Goal: Task Accomplishment & Management: Manage account settings

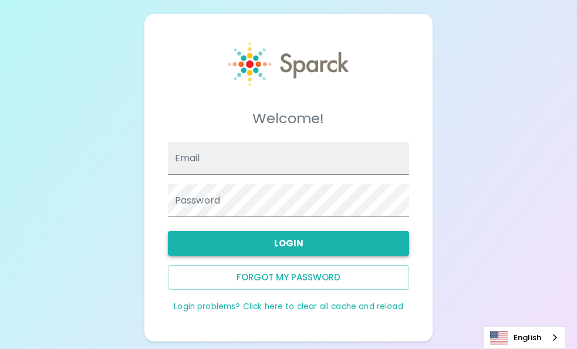
type input "[EMAIL_ADDRESS][DOMAIN_NAME]"
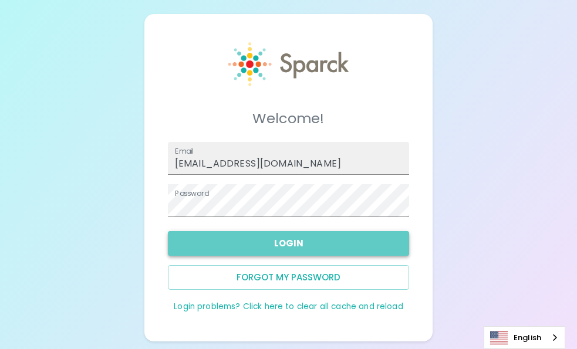
click at [313, 235] on button "Login" at bounding box center [289, 243] width 242 height 25
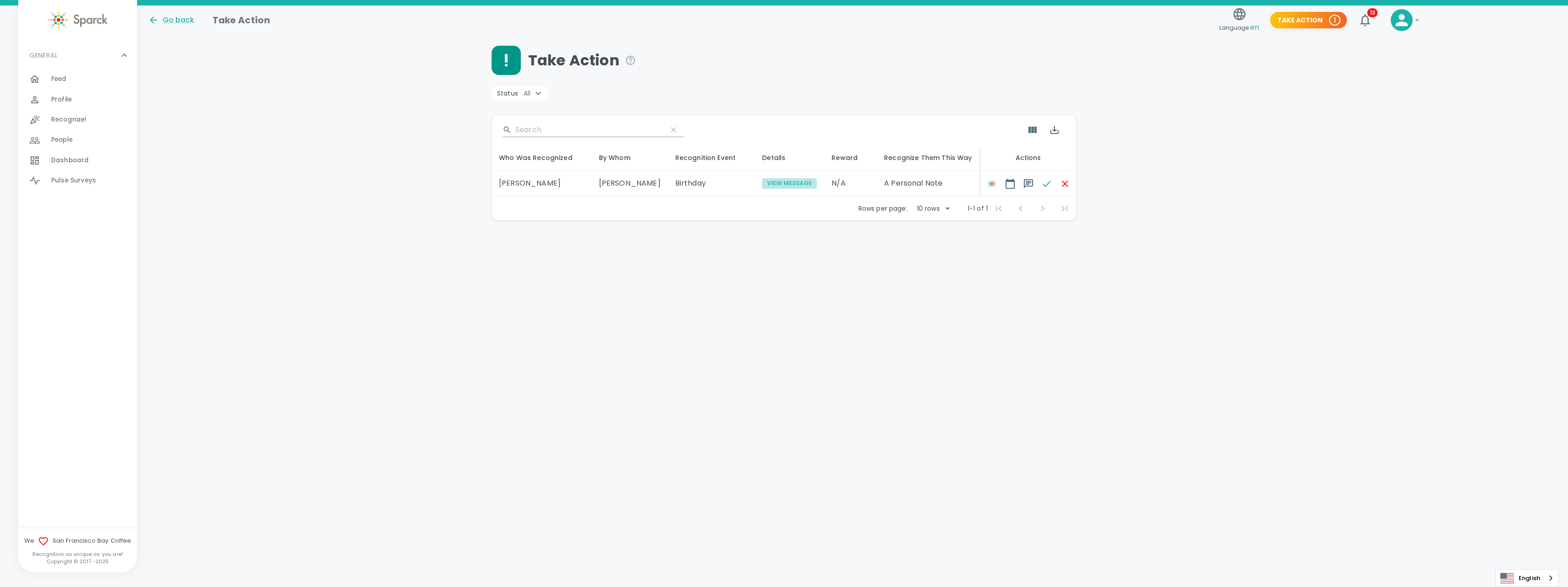
click at [449, 185] on button "View Message" at bounding box center [789, 184] width 54 height 11
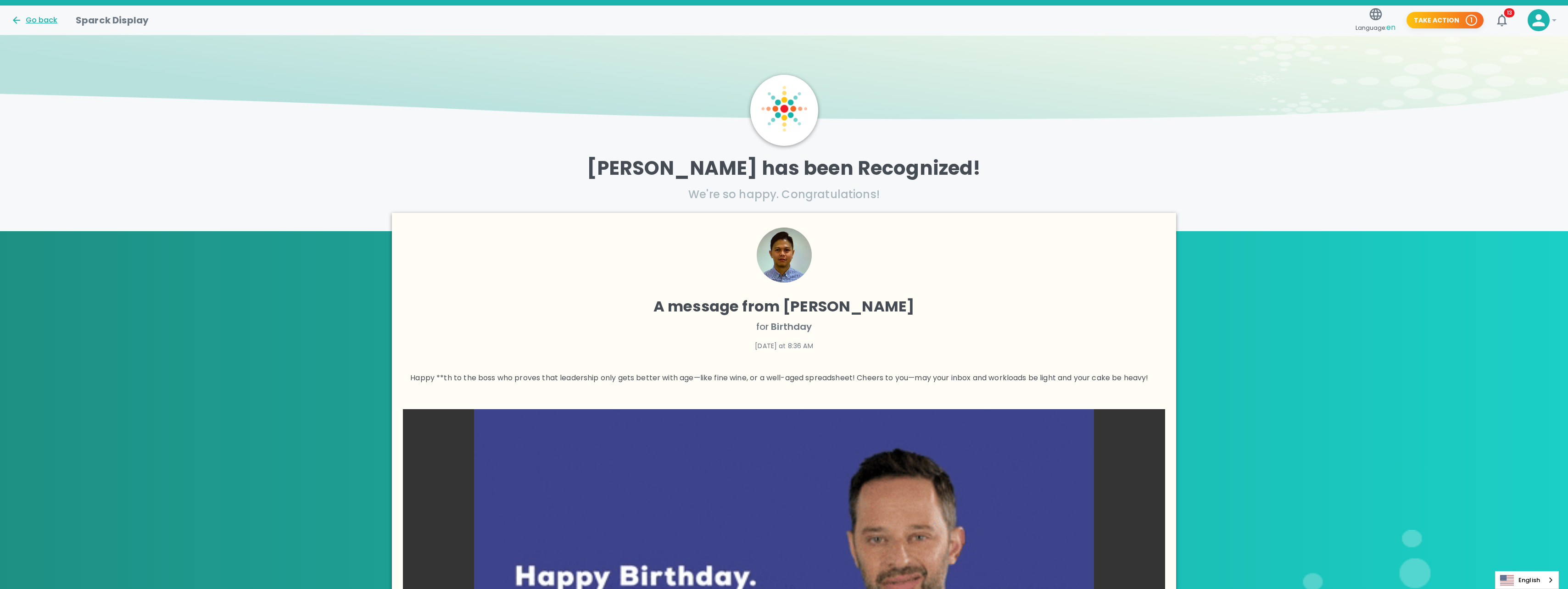
click at [47, 16] on div "Go back" at bounding box center [34, 20] width 46 height 11
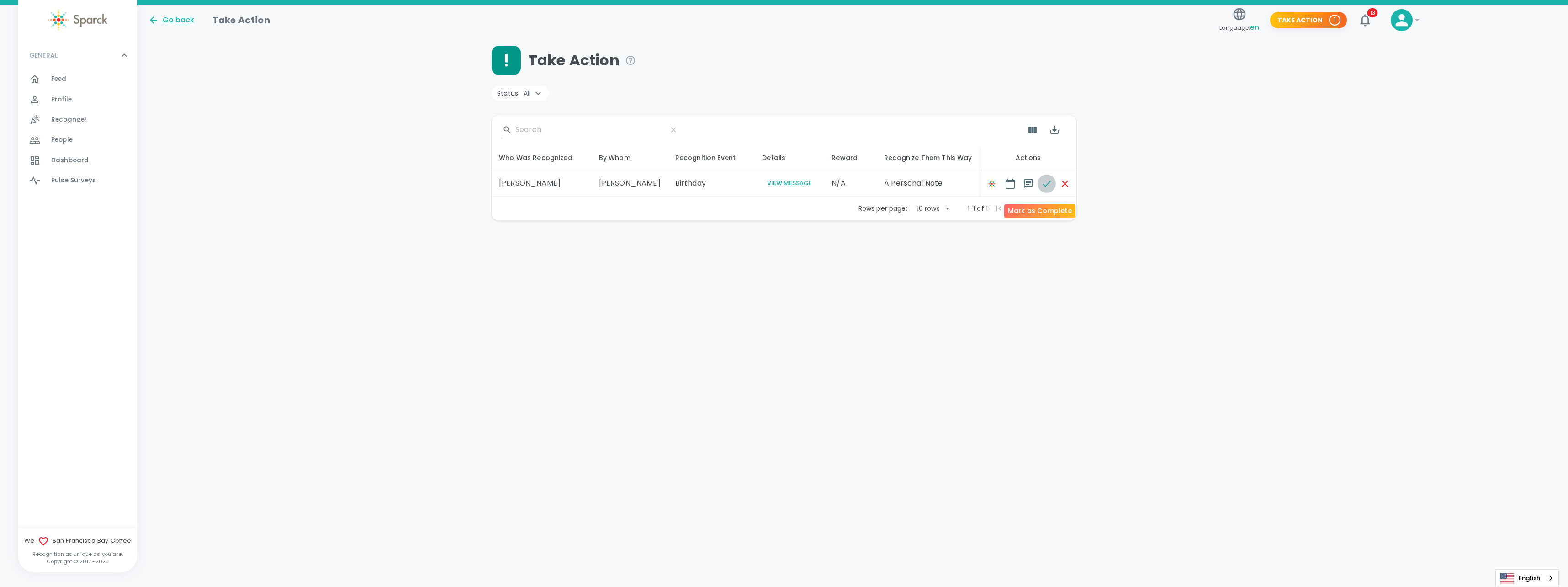
click at [449, 186] on icon "button" at bounding box center [1047, 184] width 11 height 11
click at [449, 188] on span at bounding box center [1046, 183] width 18 height 18
click at [449, 189] on span at bounding box center [1046, 183] width 18 height 18
click at [72, 93] on div "Profile 0" at bounding box center [94, 100] width 86 height 12
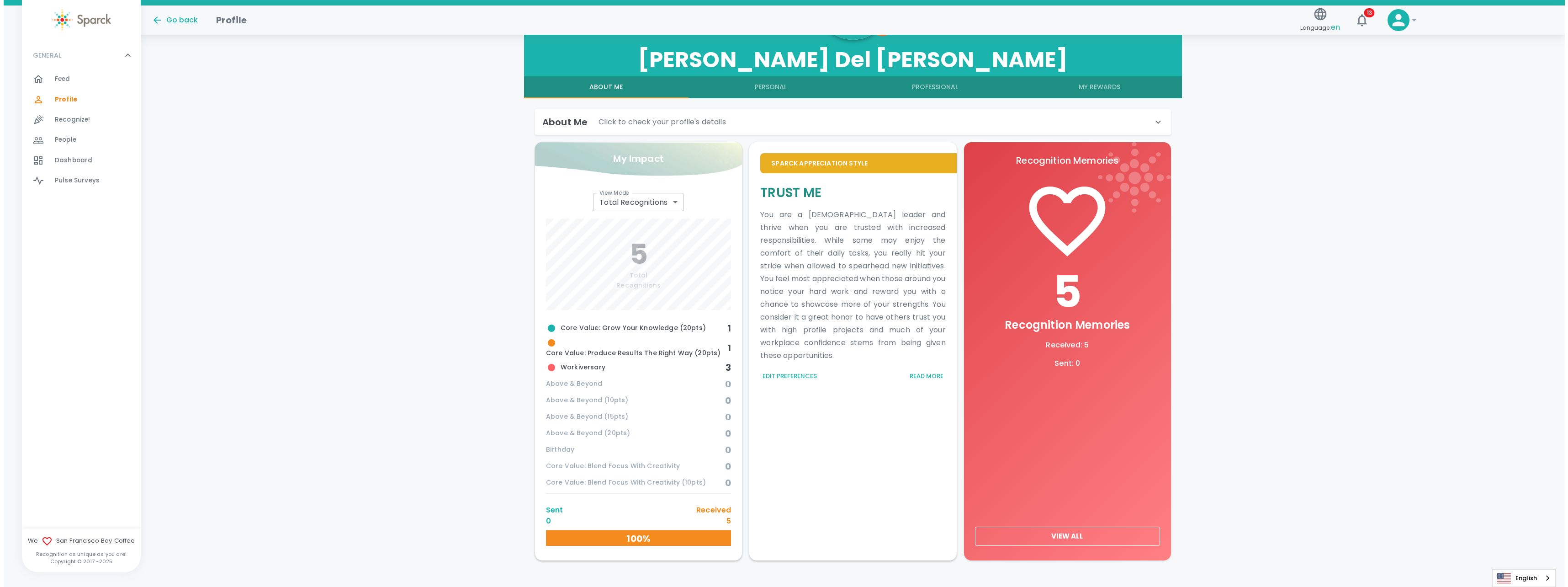
scroll to position [175, 0]
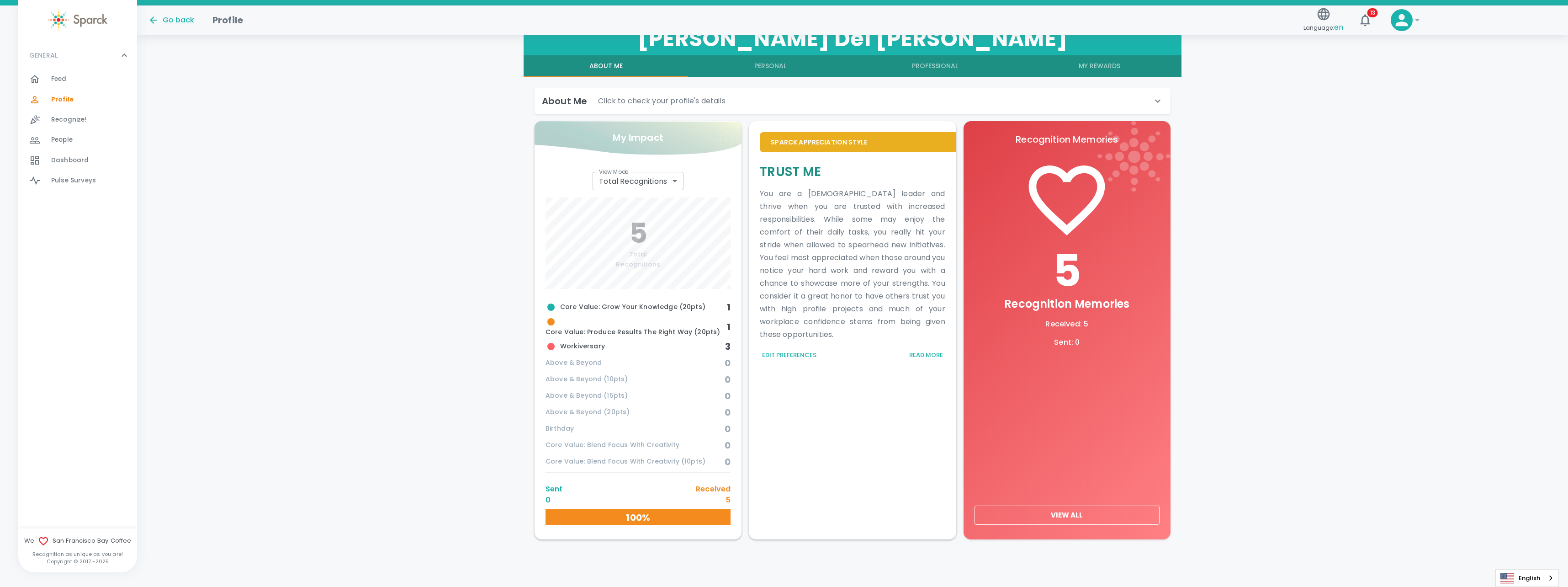
click at [449, 184] on body "Skip Navigation Go back Profile Language: en 13 ! GENERAL 0 Feed 0 Profile 0 Re…" at bounding box center [784, 206] width 1568 height 762
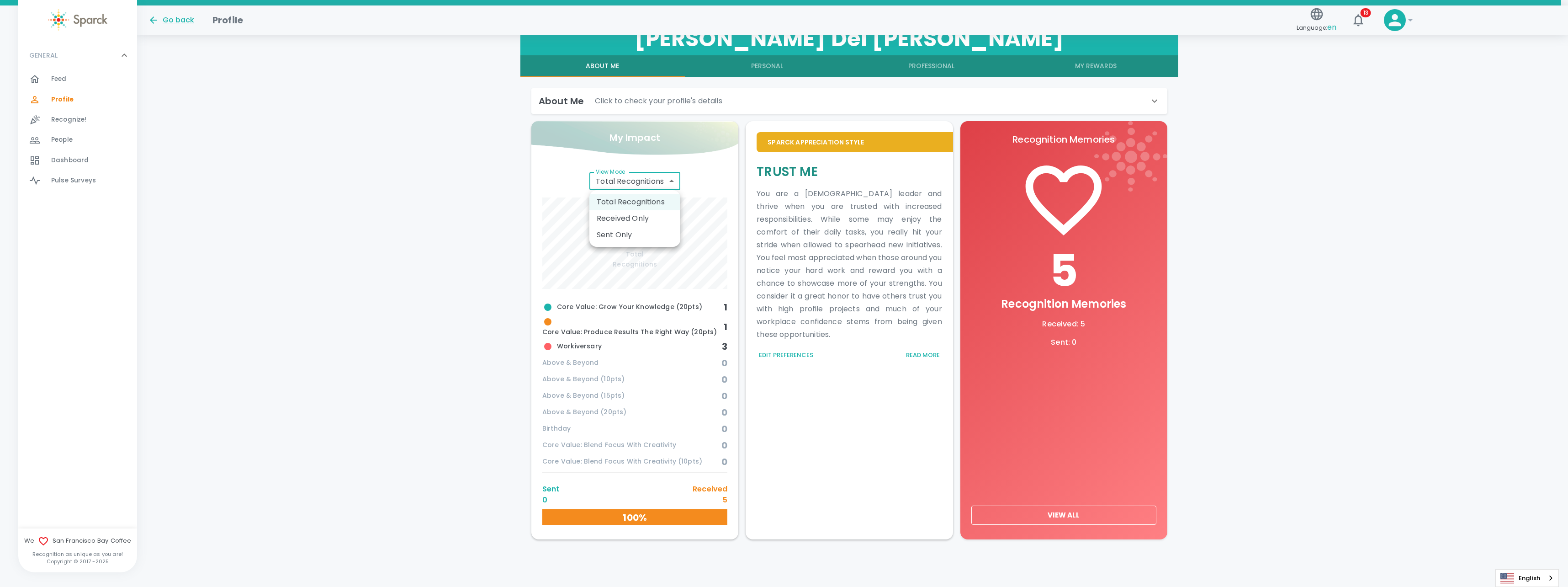
click at [449, 235] on li "Sent Only" at bounding box center [634, 234] width 91 height 16
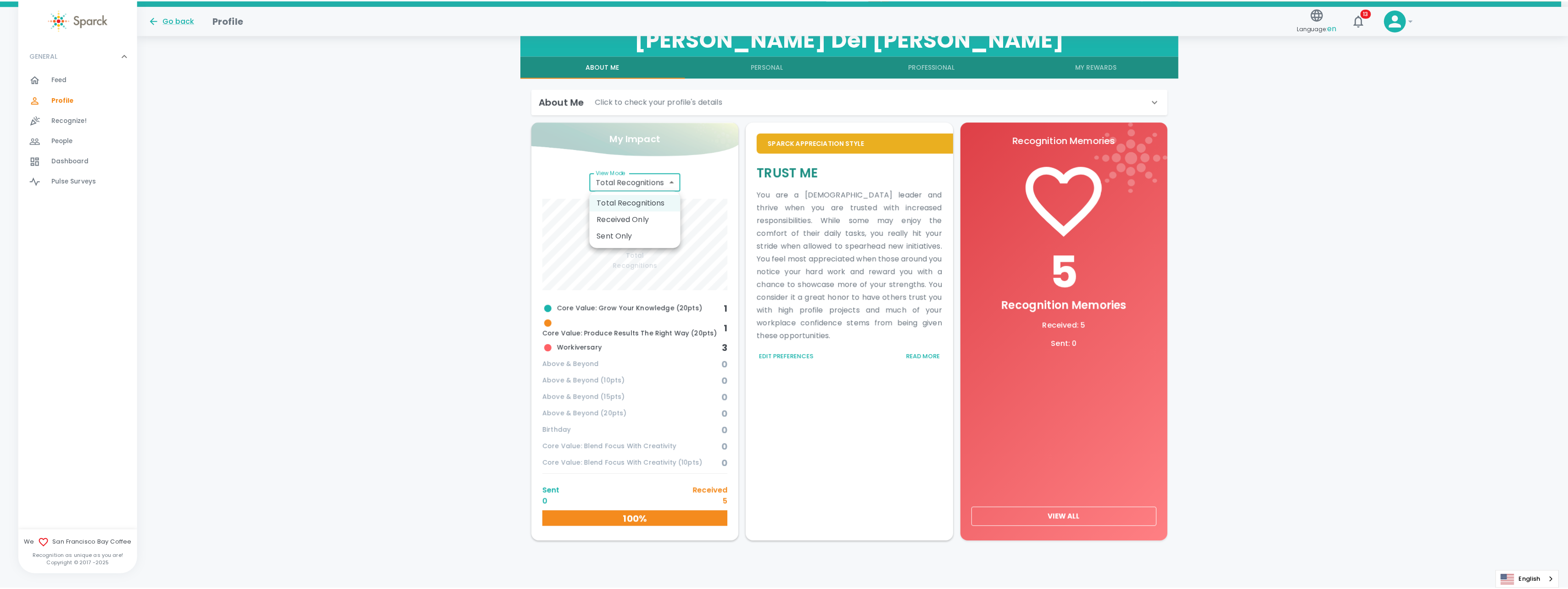
scroll to position [47, 0]
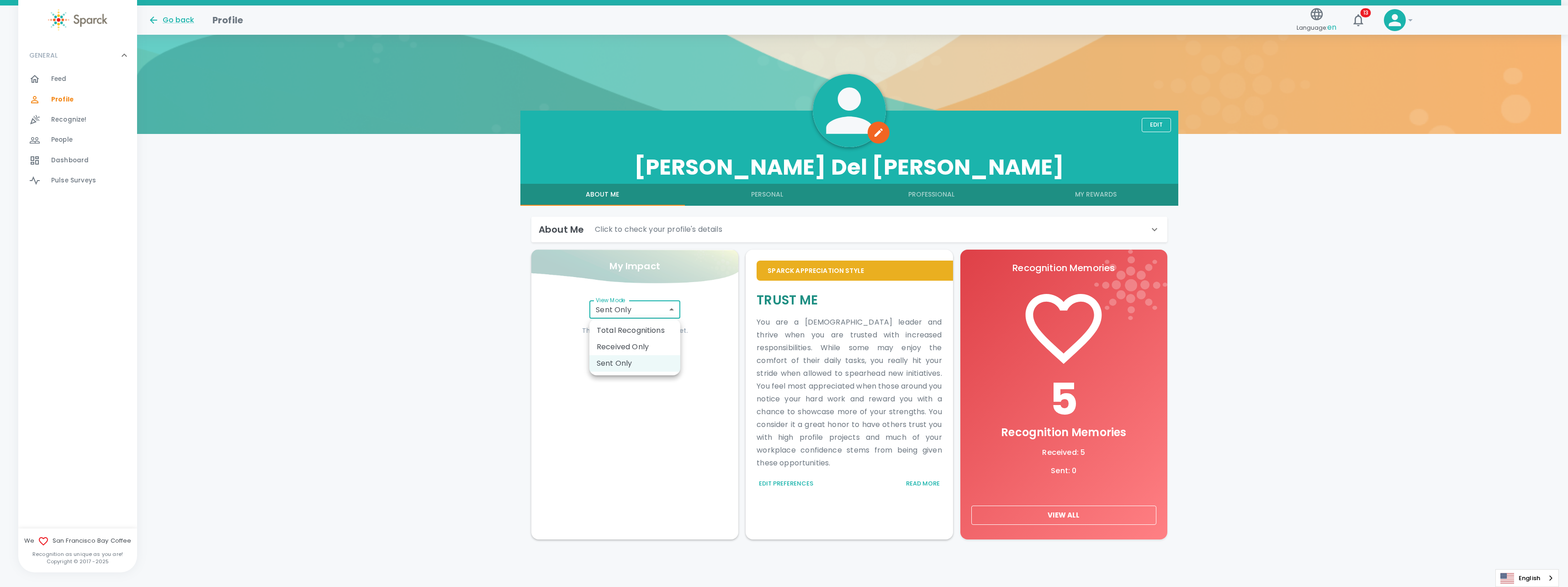
click at [449, 272] on body "Skip Navigation Go back Profile Language: en 13 ! GENERAL 0 Feed 0 Profile 0 Re…" at bounding box center [784, 270] width 1568 height 634
click at [449, 272] on li "Received Only" at bounding box center [634, 346] width 91 height 16
type input "total_received"
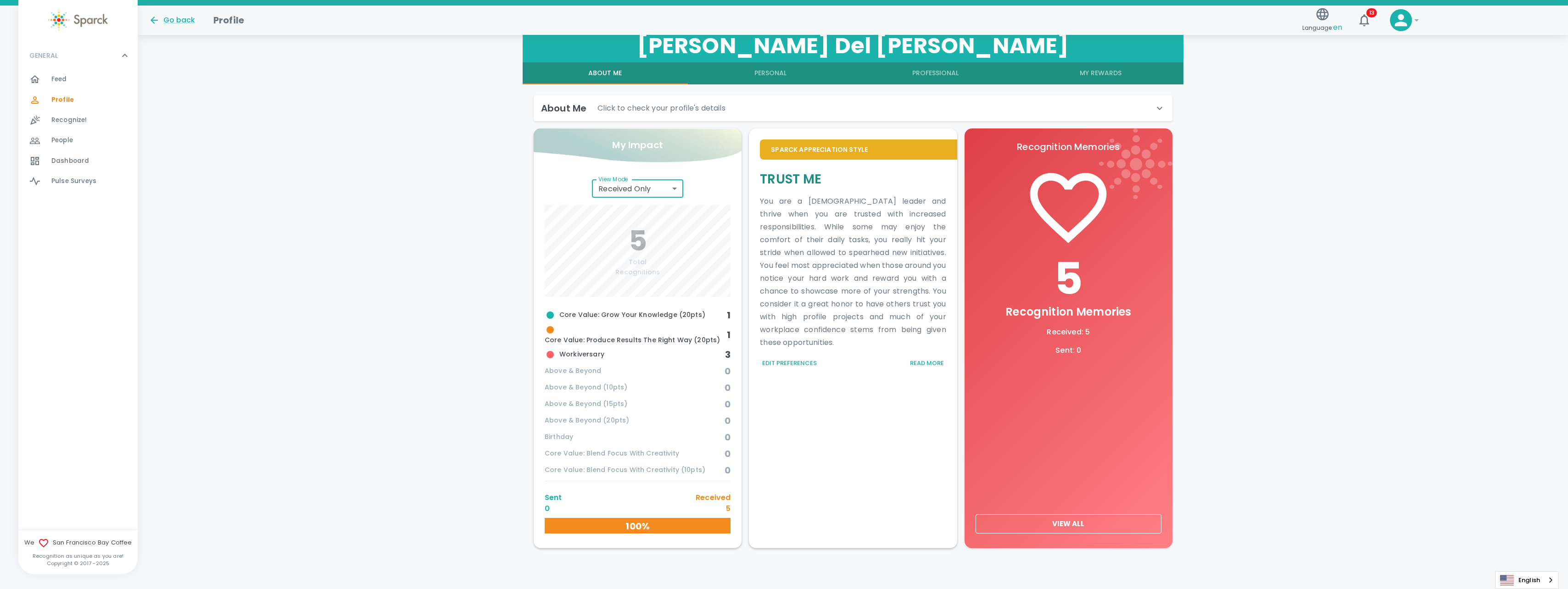
scroll to position [176, 0]
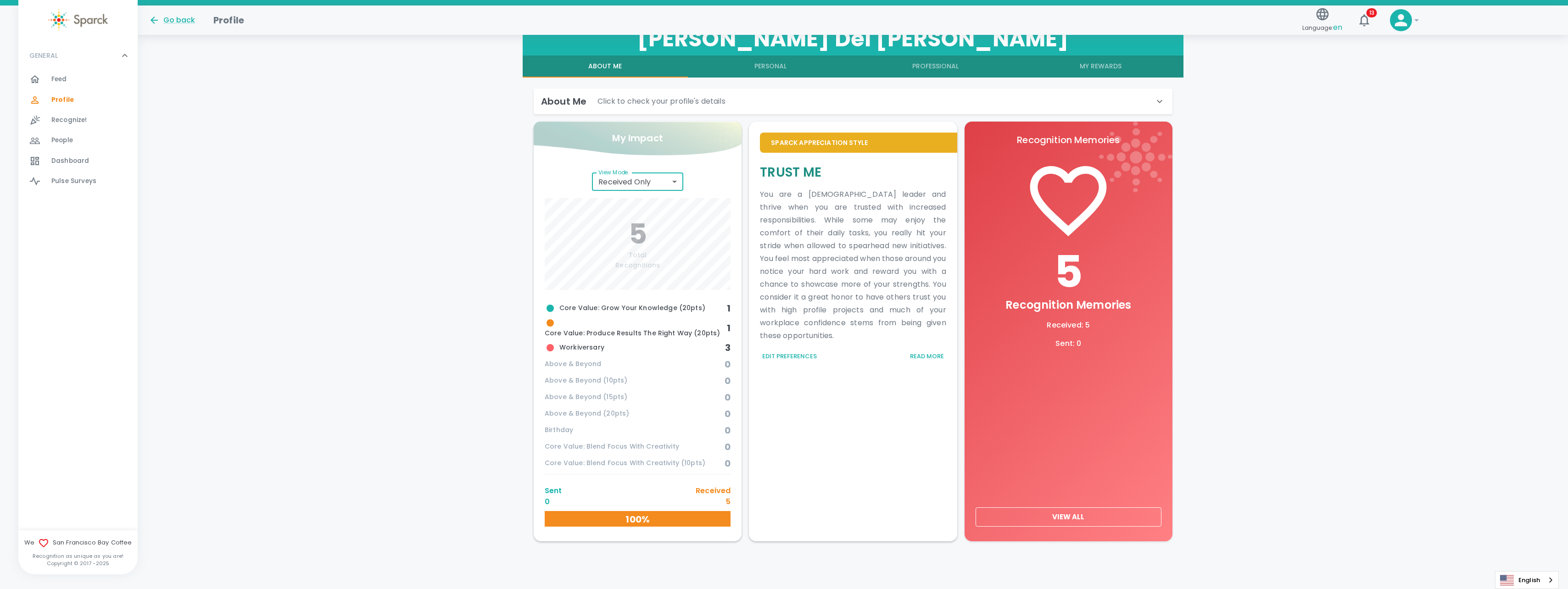
click at [451, 273] on button "View All" at bounding box center [1069, 516] width 186 height 20
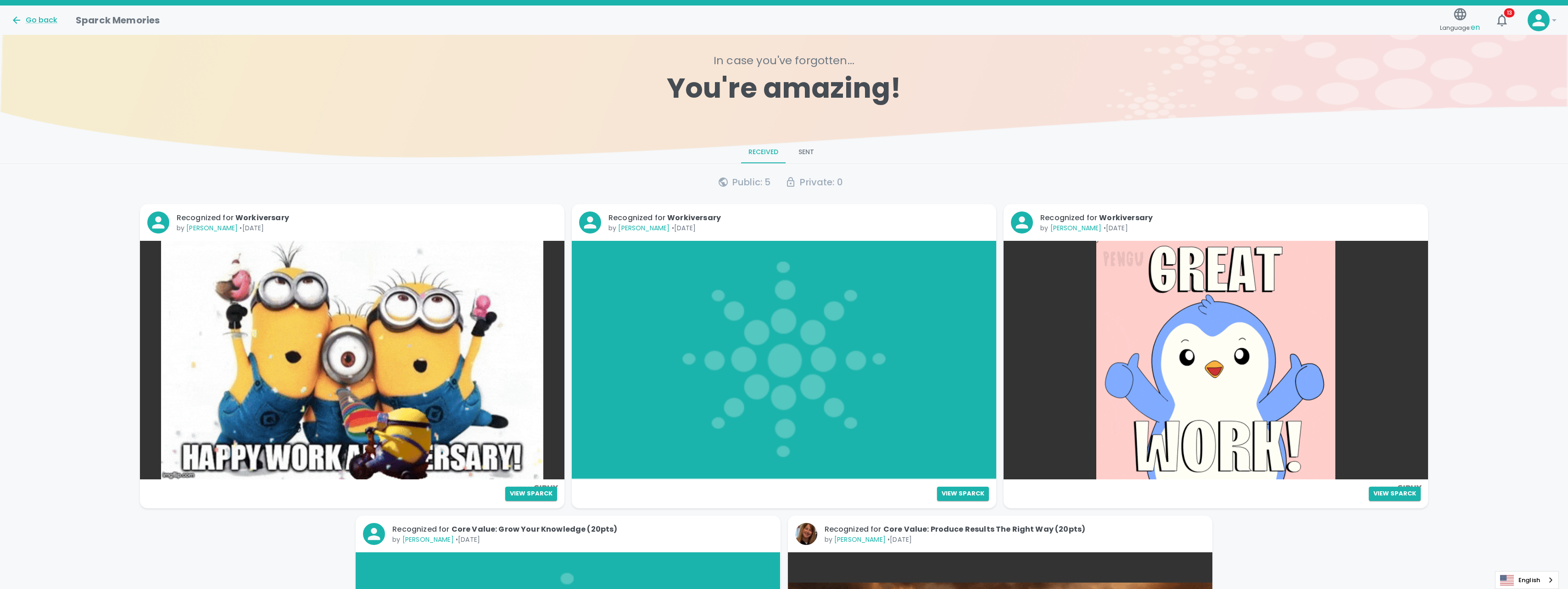
click at [51, 14] on div "Go back" at bounding box center [36, 16] width 65 height 19
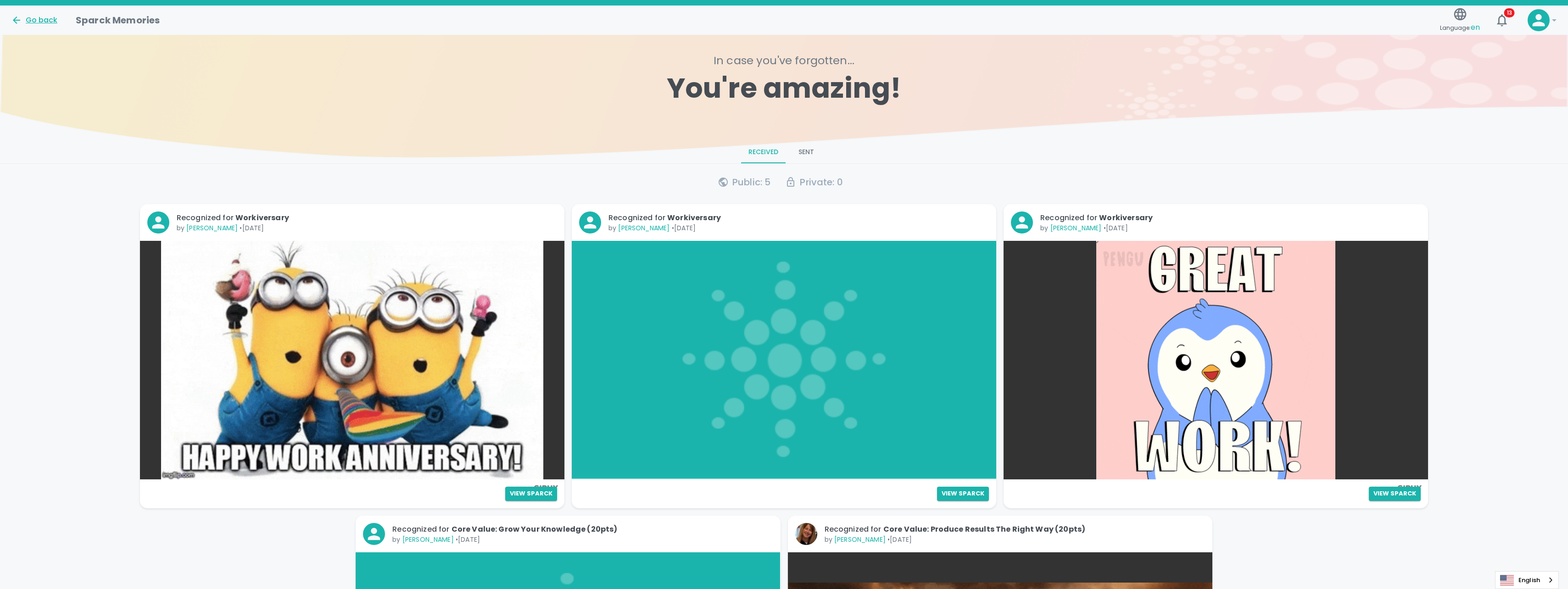
click at [52, 20] on div "Go back" at bounding box center [34, 20] width 46 height 11
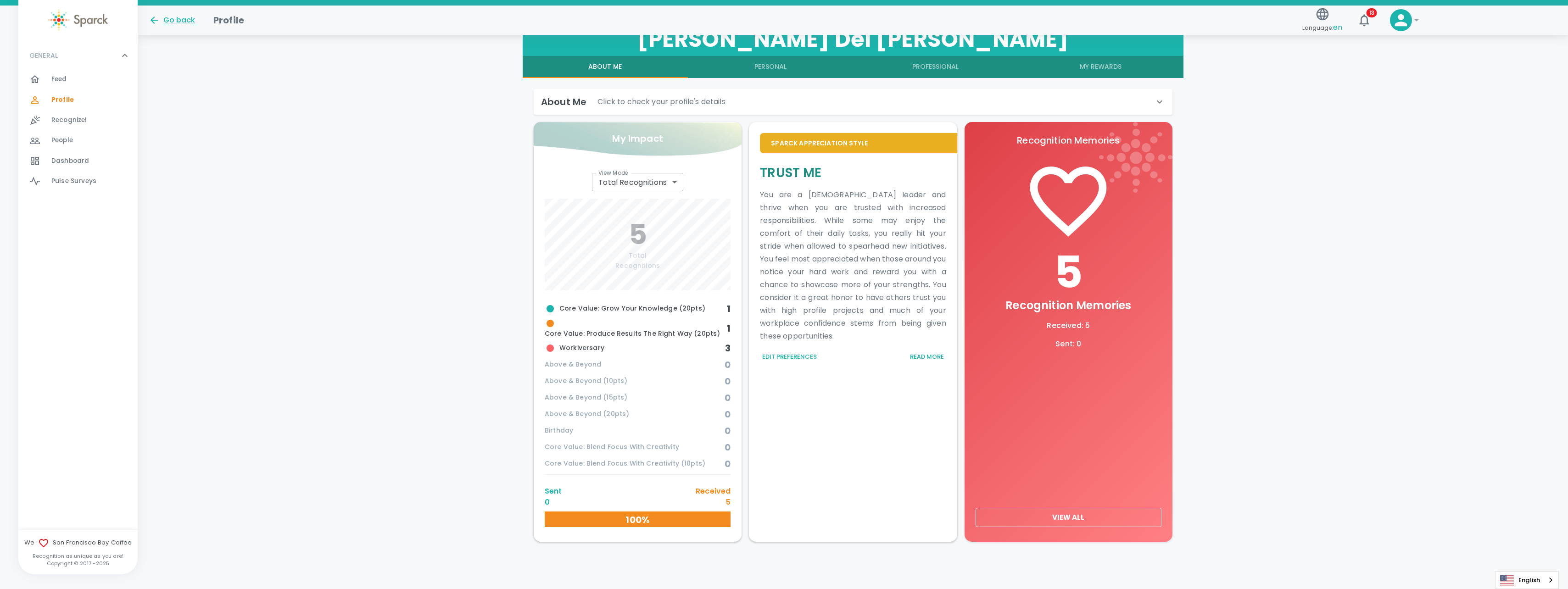
scroll to position [176, 0]
